Goal: Information Seeking & Learning: Learn about a topic

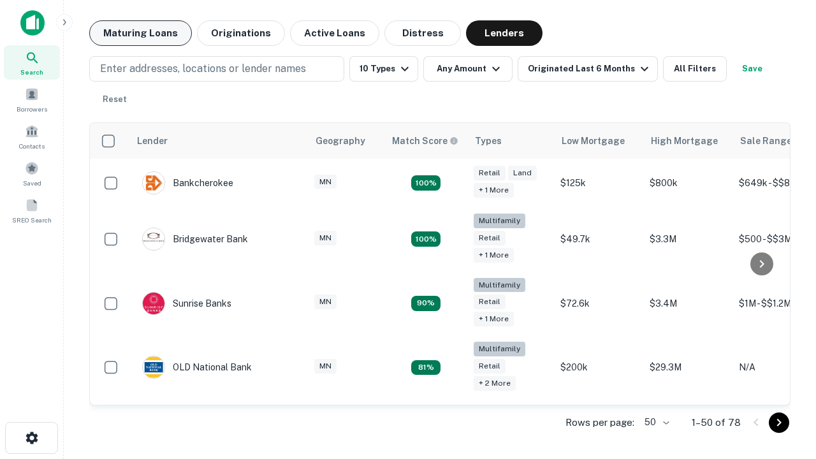
click at [140, 33] on button "Maturing Loans" at bounding box center [140, 32] width 103 height 25
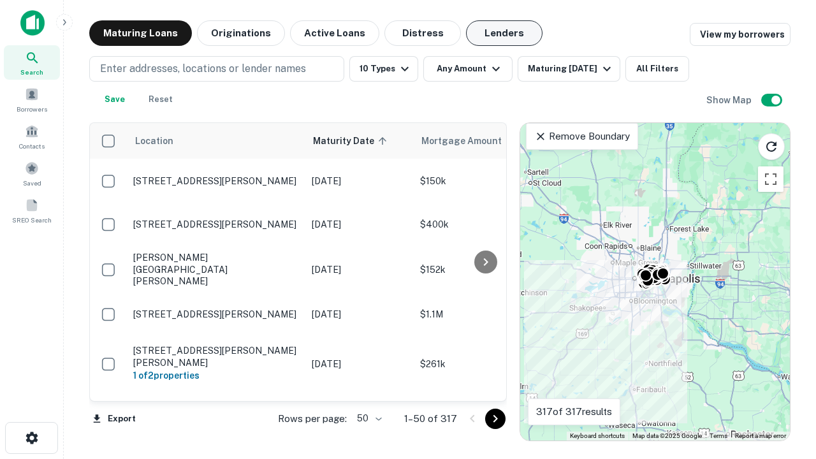
click at [504, 33] on button "Lenders" at bounding box center [504, 32] width 76 height 25
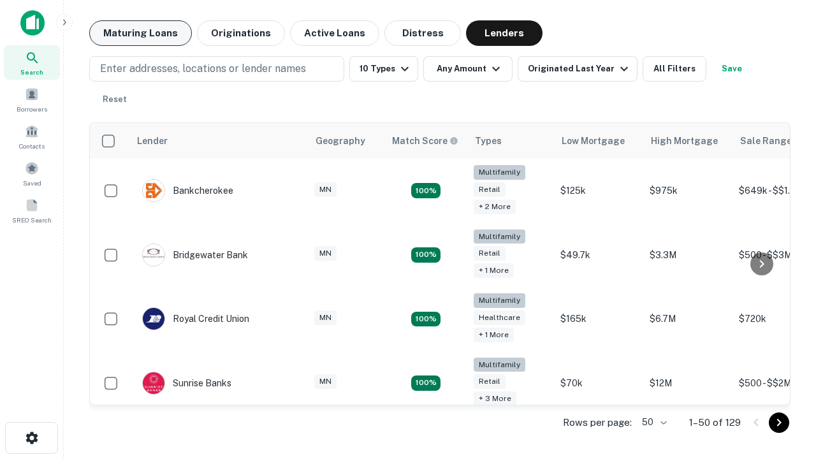
click at [140, 33] on button "Maturing Loans" at bounding box center [140, 32] width 103 height 25
